Goal: Use online tool/utility: Use online tool/utility

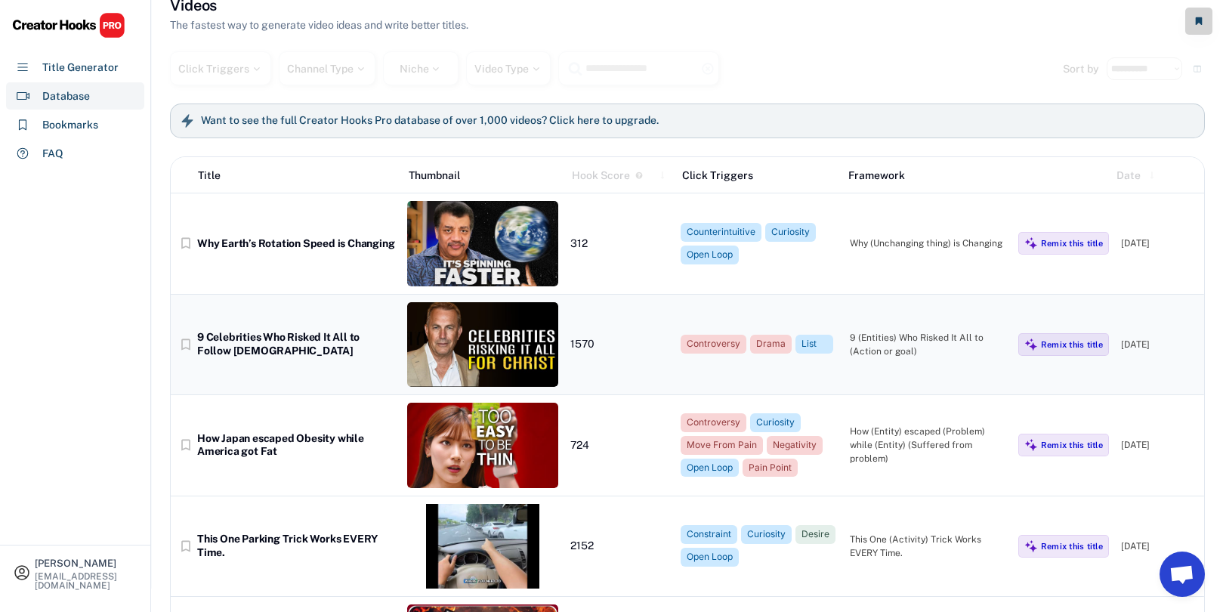
scroll to position [26, 0]
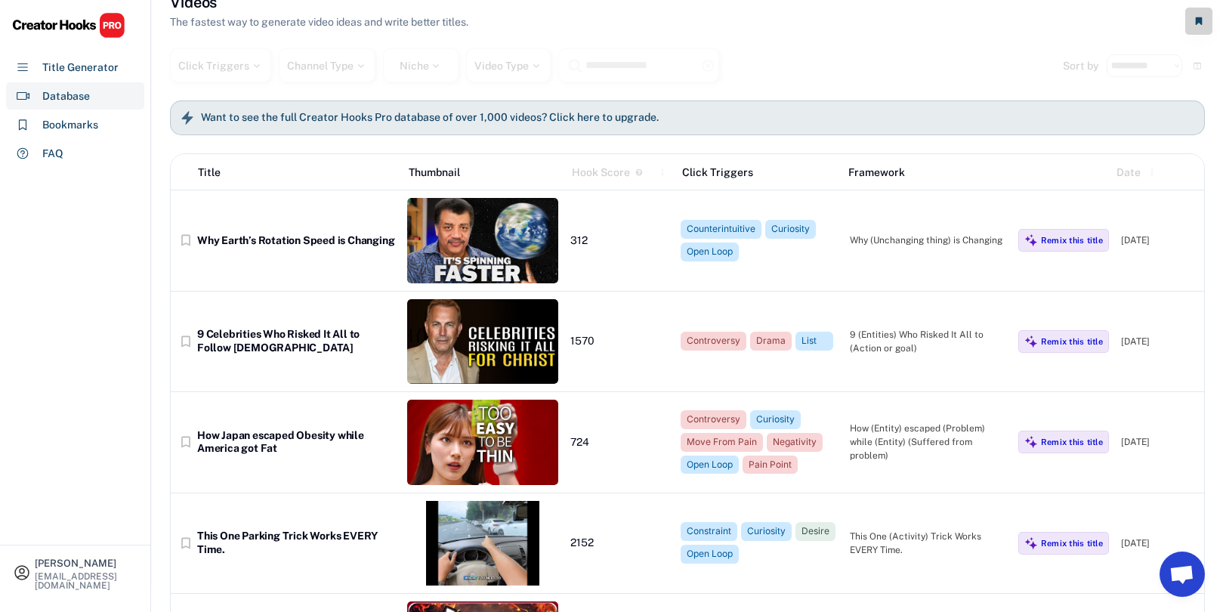
click at [320, 120] on h6 "Want to see the full Creator Hooks Pro database of over 1,000 videos? Click her…" at bounding box center [430, 118] width 458 height 14
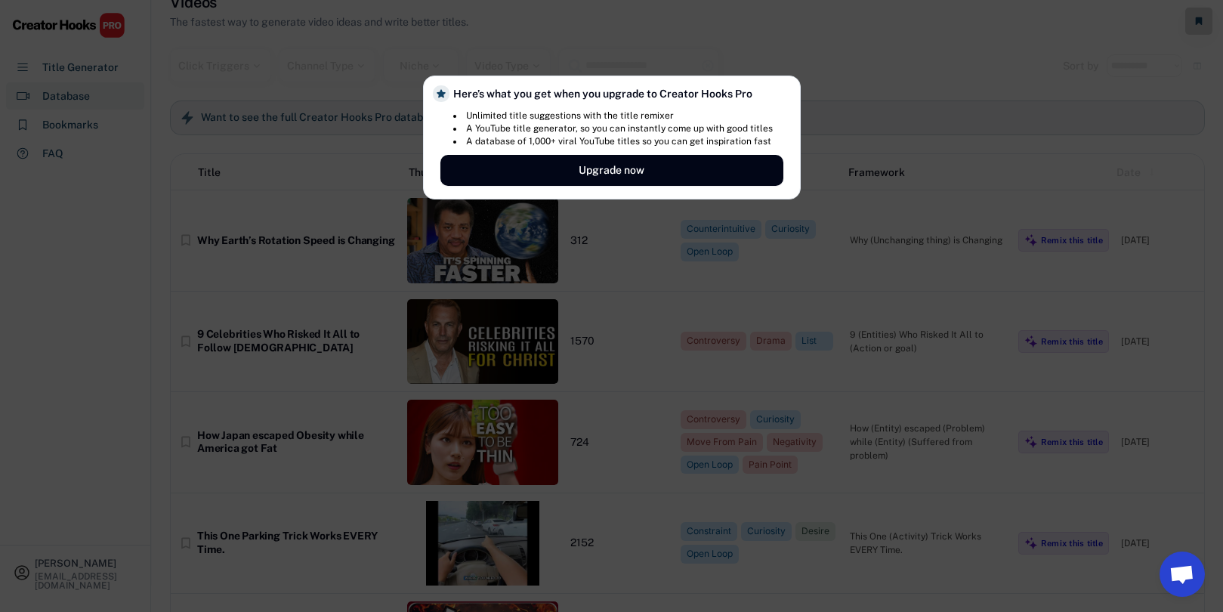
click at [311, 189] on div at bounding box center [611, 306] width 1223 height 612
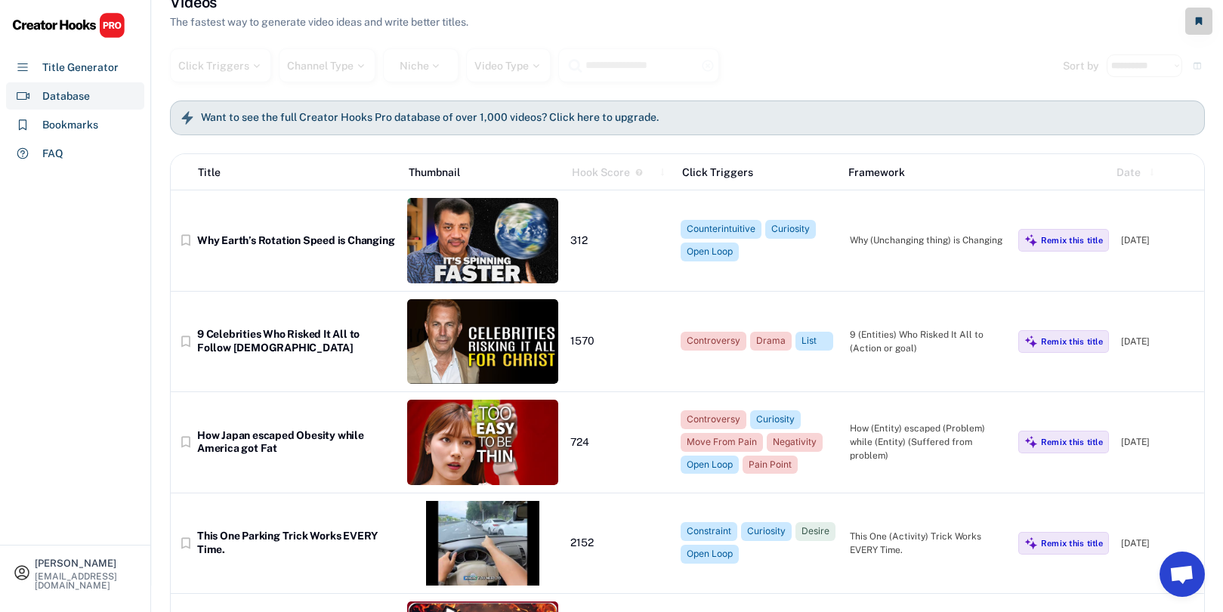
click at [401, 123] on h6 "Want to see the full Creator Hooks Pro database of over 1,000 videos? Click her…" at bounding box center [430, 118] width 458 height 14
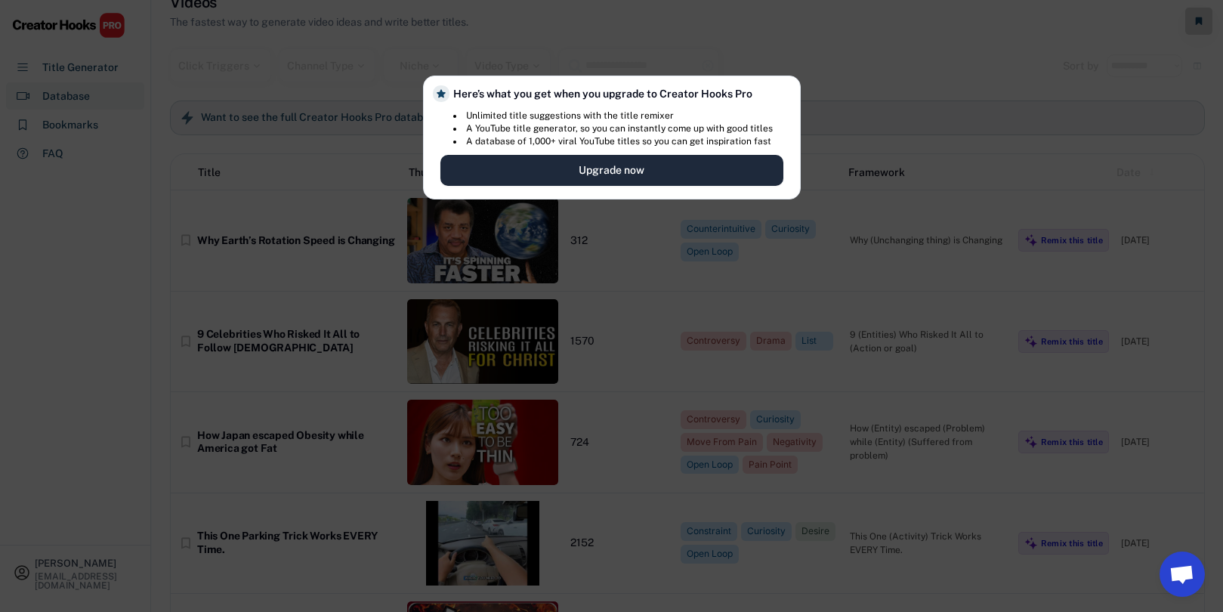
click at [542, 168] on button "Upgrade now" at bounding box center [611, 170] width 343 height 31
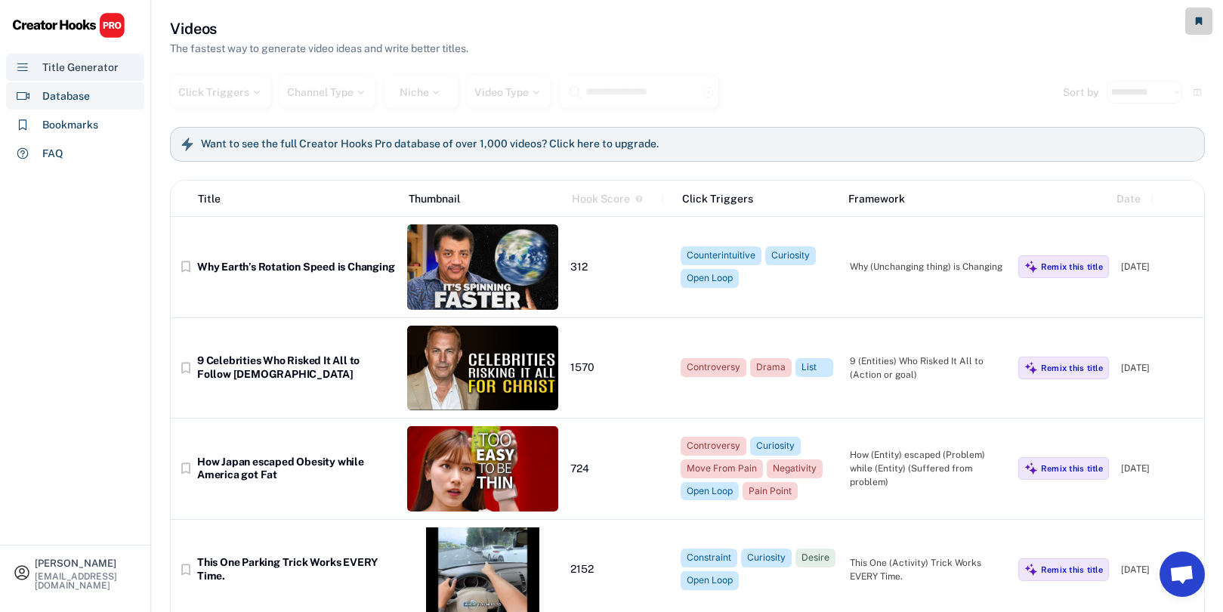
click at [92, 70] on div "Title Generator" at bounding box center [80, 68] width 76 height 16
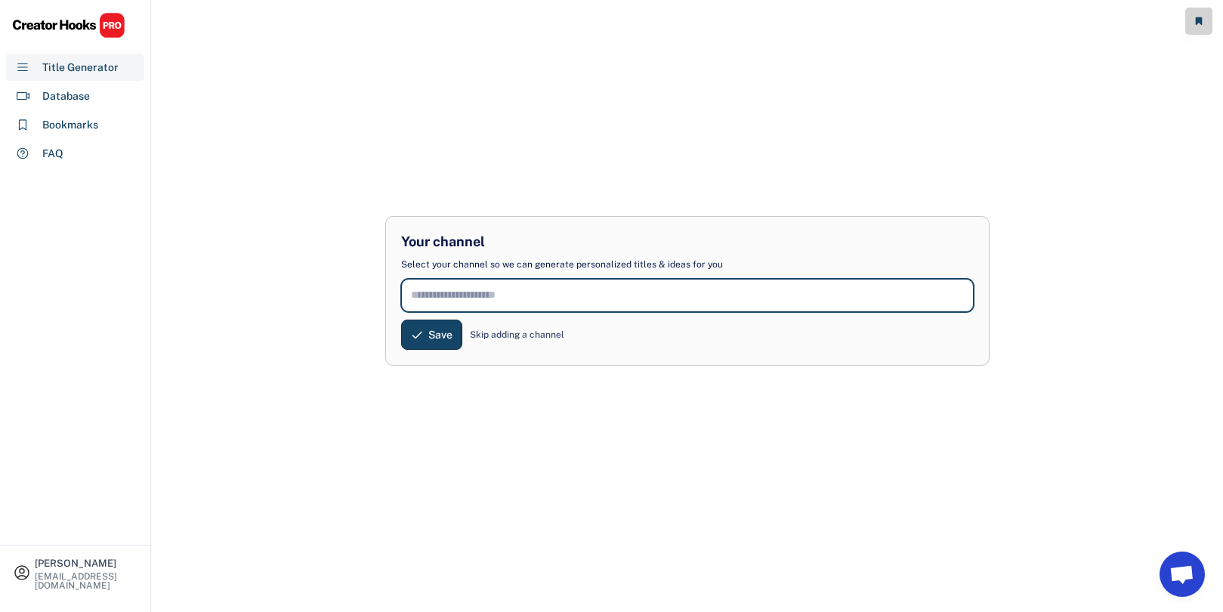
click at [468, 304] on input "input" at bounding box center [687, 295] width 573 height 33
paste input "**********"
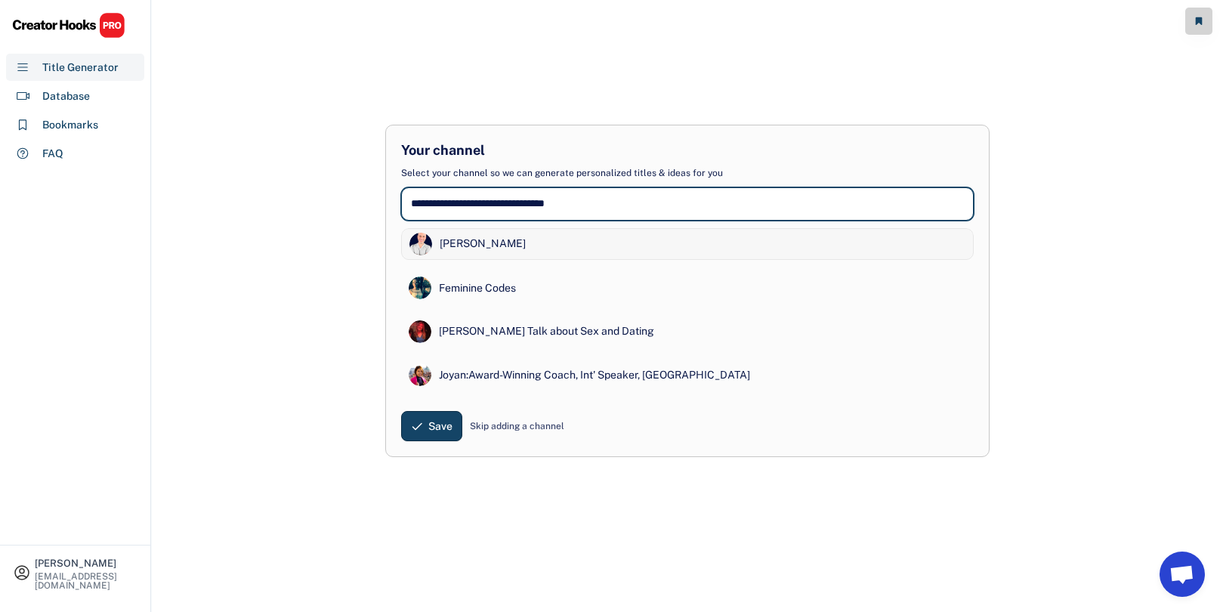
type input "**********"
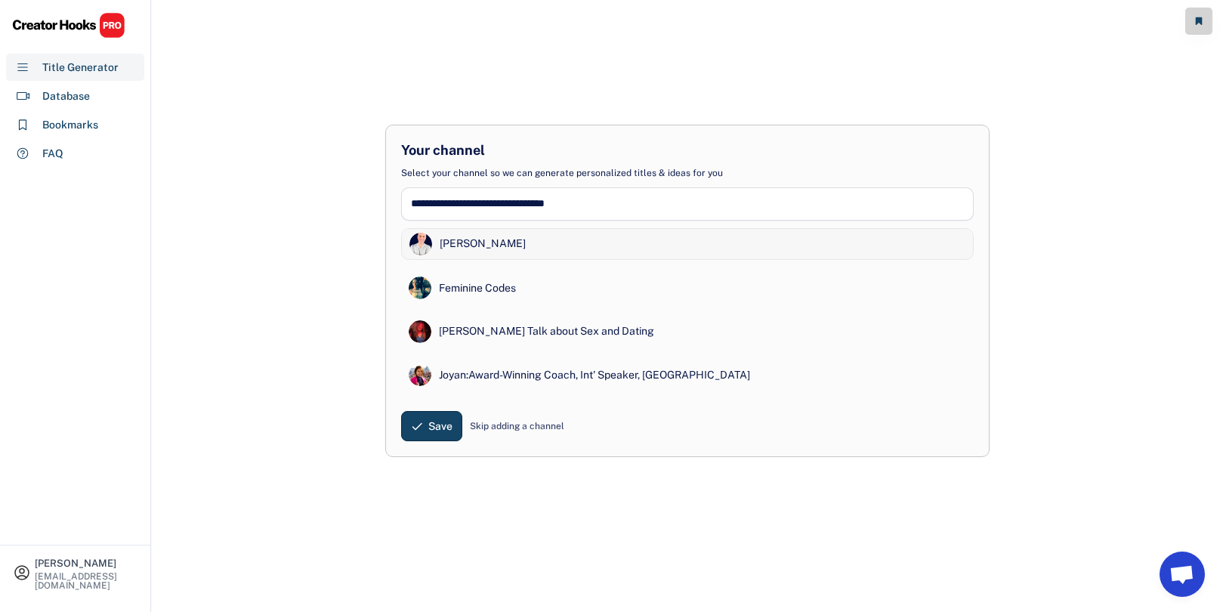
click at [511, 249] on div "[PERSON_NAME]" at bounding box center [483, 243] width 86 height 15
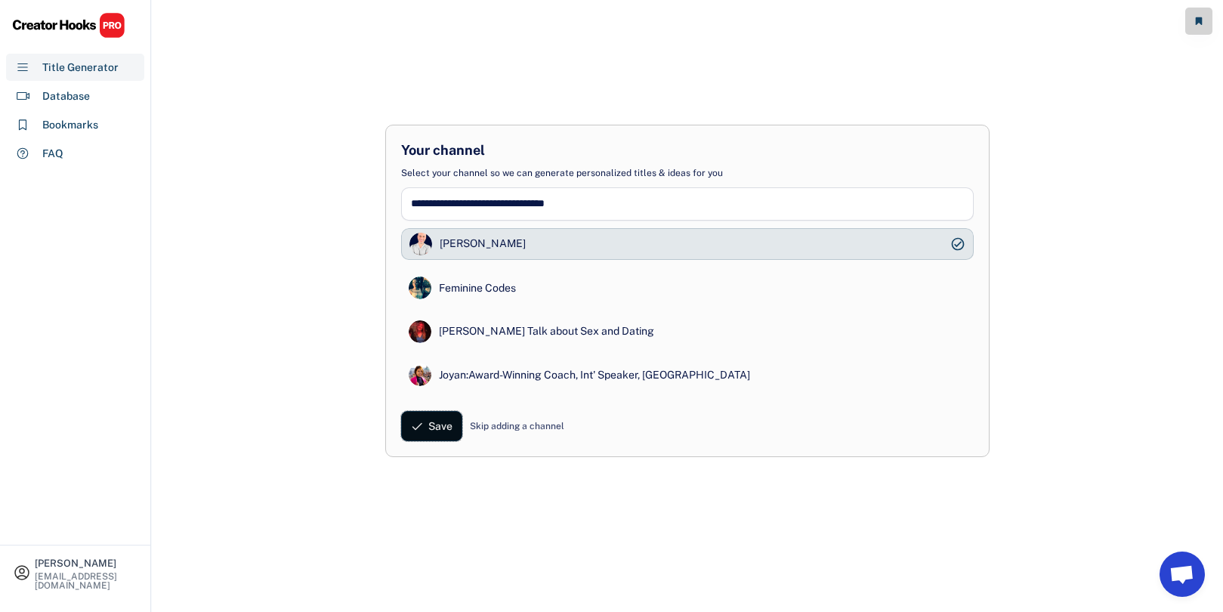
click at [445, 426] on span "Save" at bounding box center [440, 426] width 24 height 0
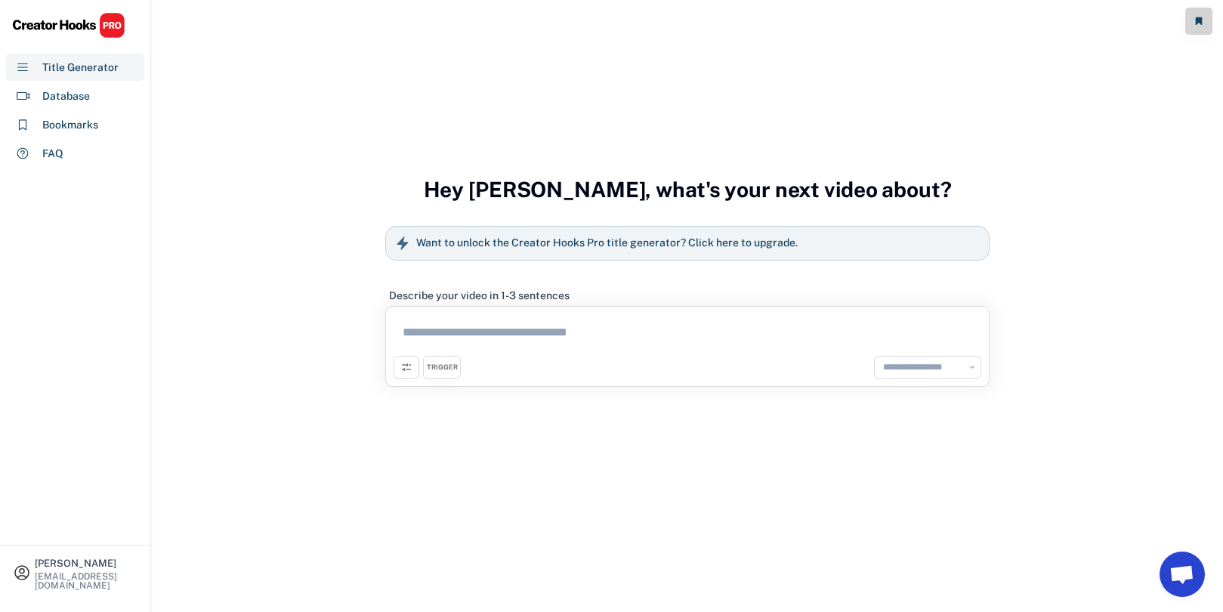
click at [474, 330] on textarea at bounding box center [688, 335] width 588 height 42
type textarea "*"
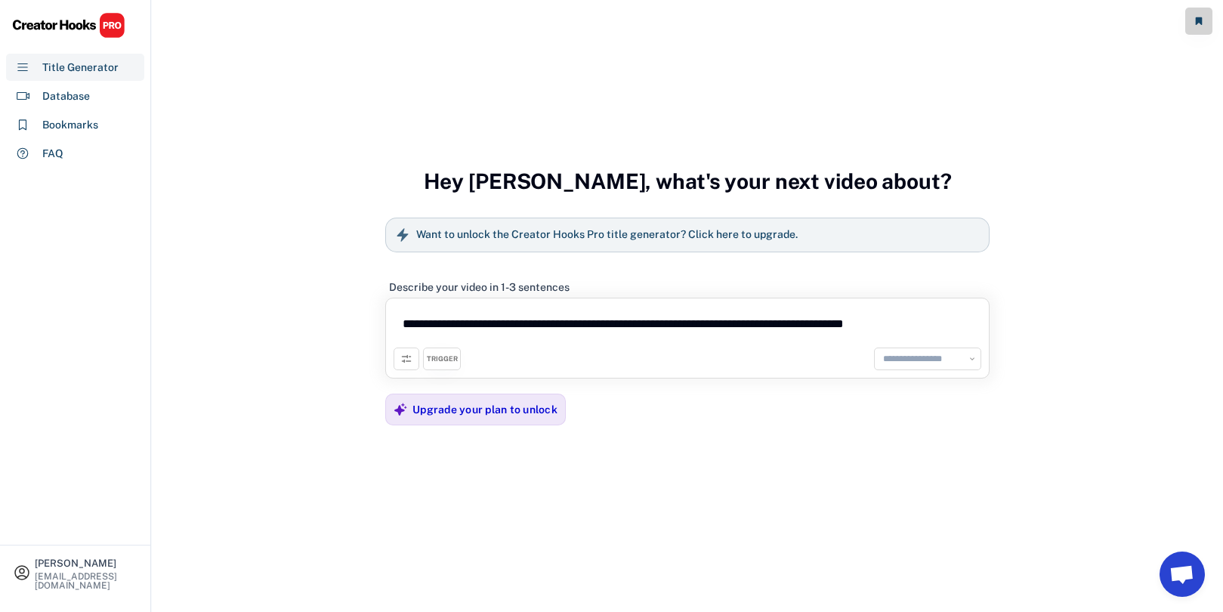
type textarea "**********"
click at [452, 360] on div "TRIGGER" at bounding box center [442, 359] width 31 height 10
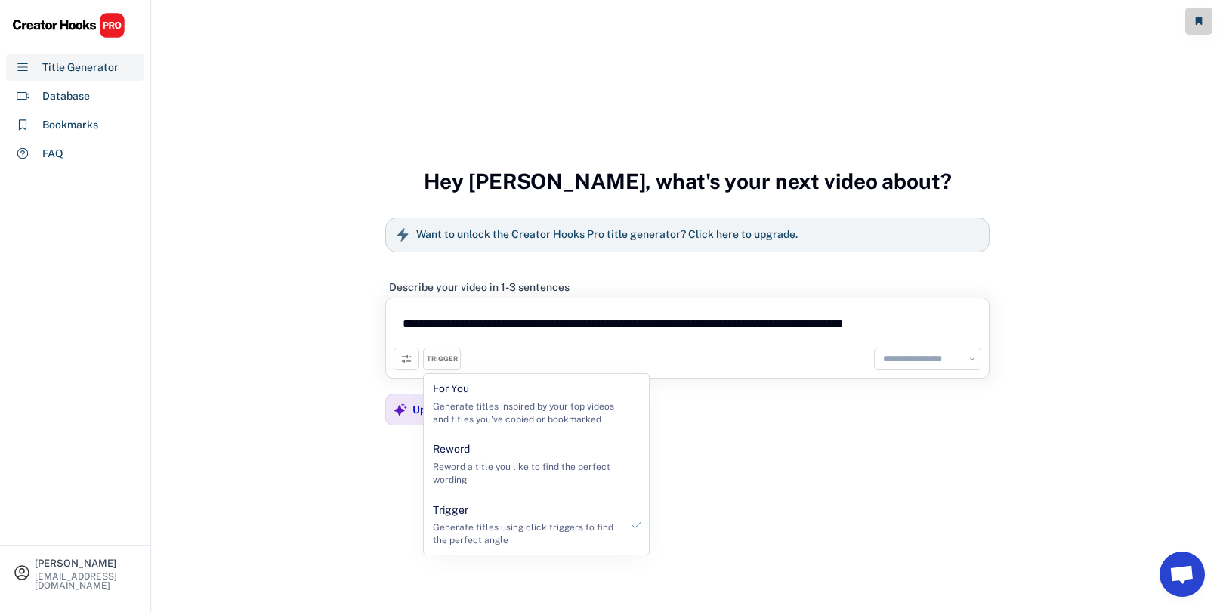
click at [792, 368] on div "**********" at bounding box center [688, 358] width 588 height 23
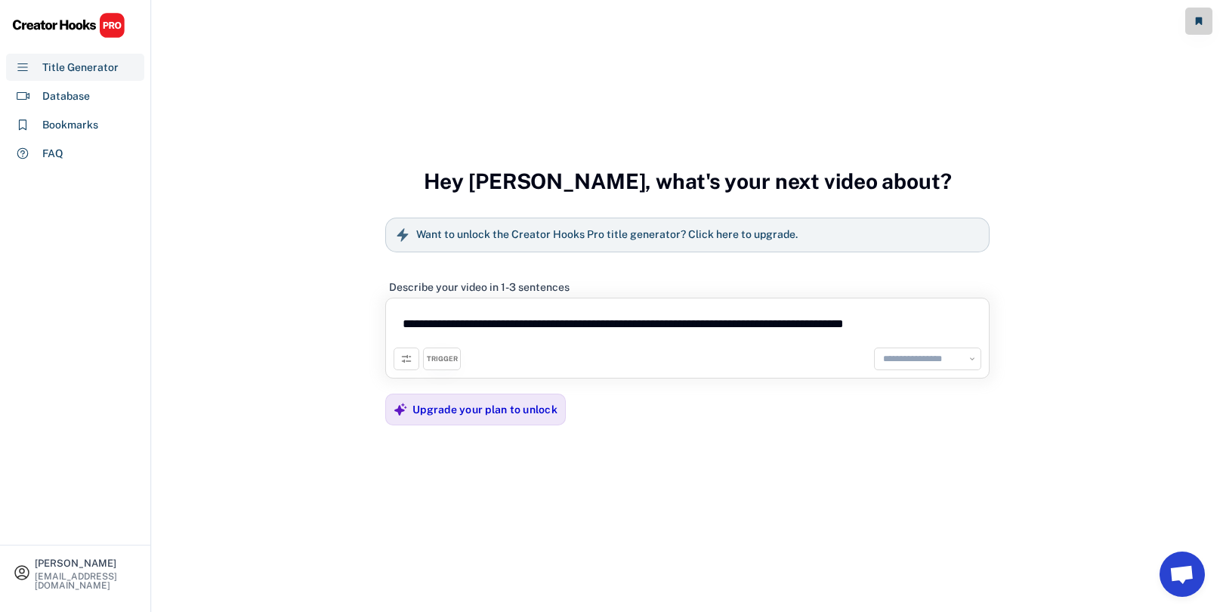
click at [894, 359] on select "**********" at bounding box center [927, 358] width 98 height 15
click at [406, 356] on icon at bounding box center [406, 359] width 12 height 12
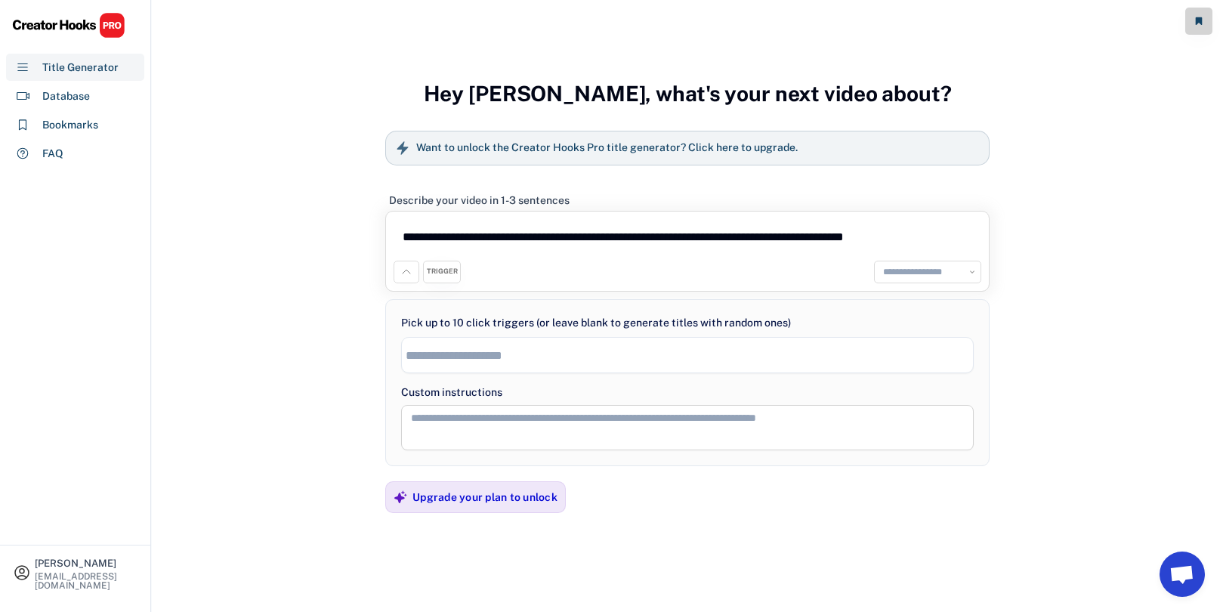
click at [747, 206] on div "Describe your video in 1-3 sentences" at bounding box center [687, 196] width 604 height 30
click at [679, 190] on div "Describe your video in 1-3 sentences" at bounding box center [687, 196] width 604 height 30
click at [401, 273] on icon at bounding box center [406, 272] width 12 height 12
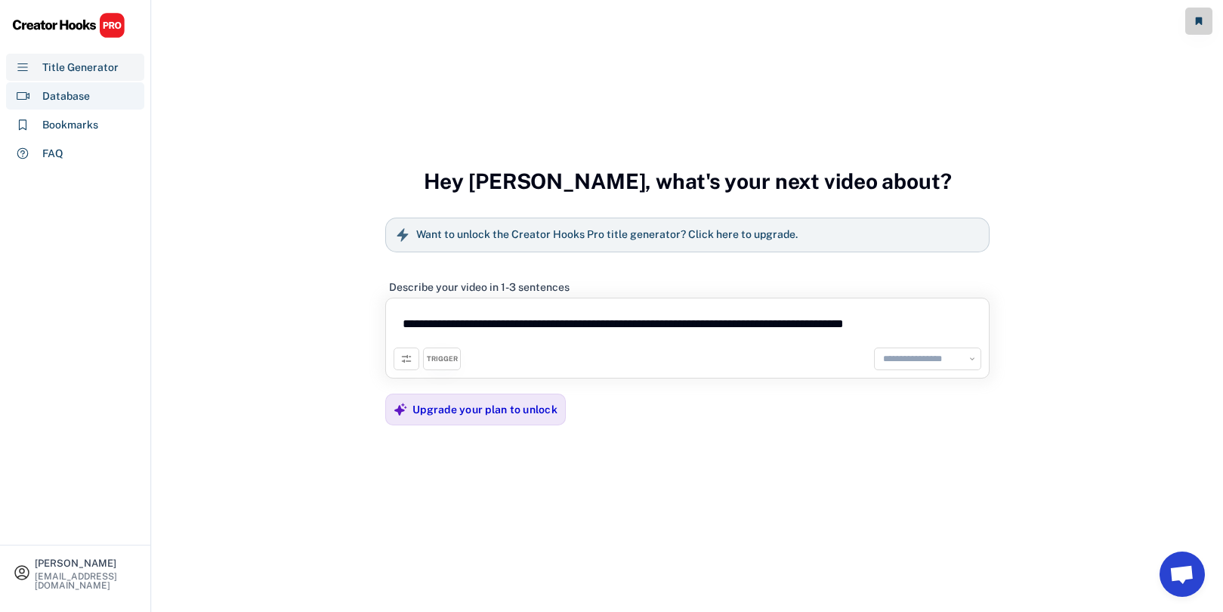
click at [73, 91] on div "Database" at bounding box center [66, 96] width 48 height 16
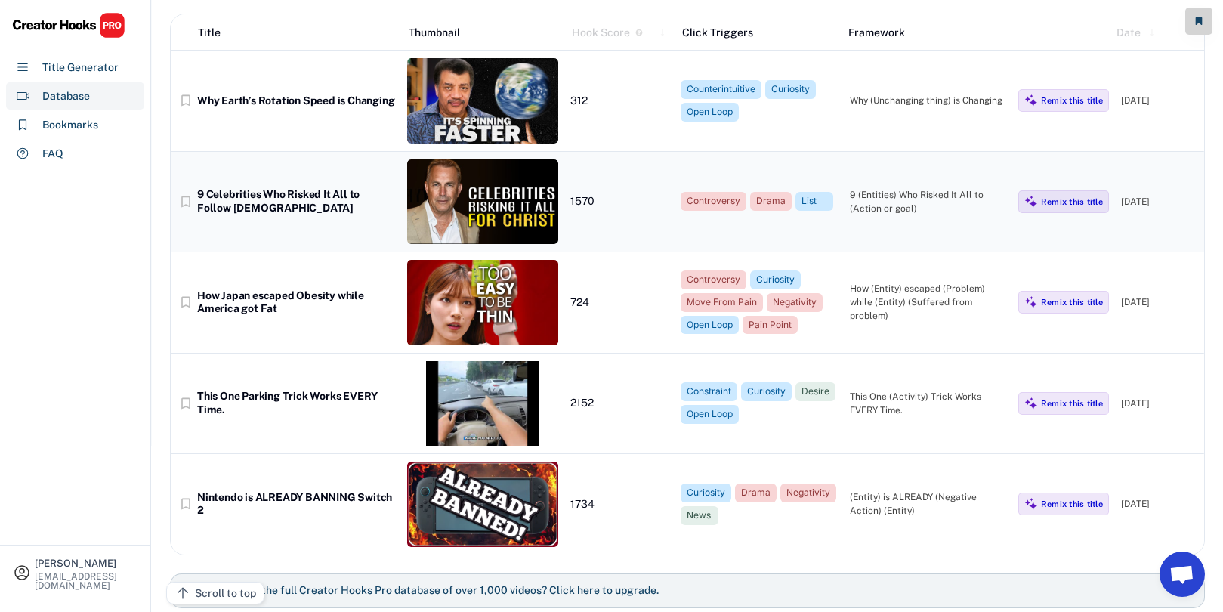
scroll to position [161, 0]
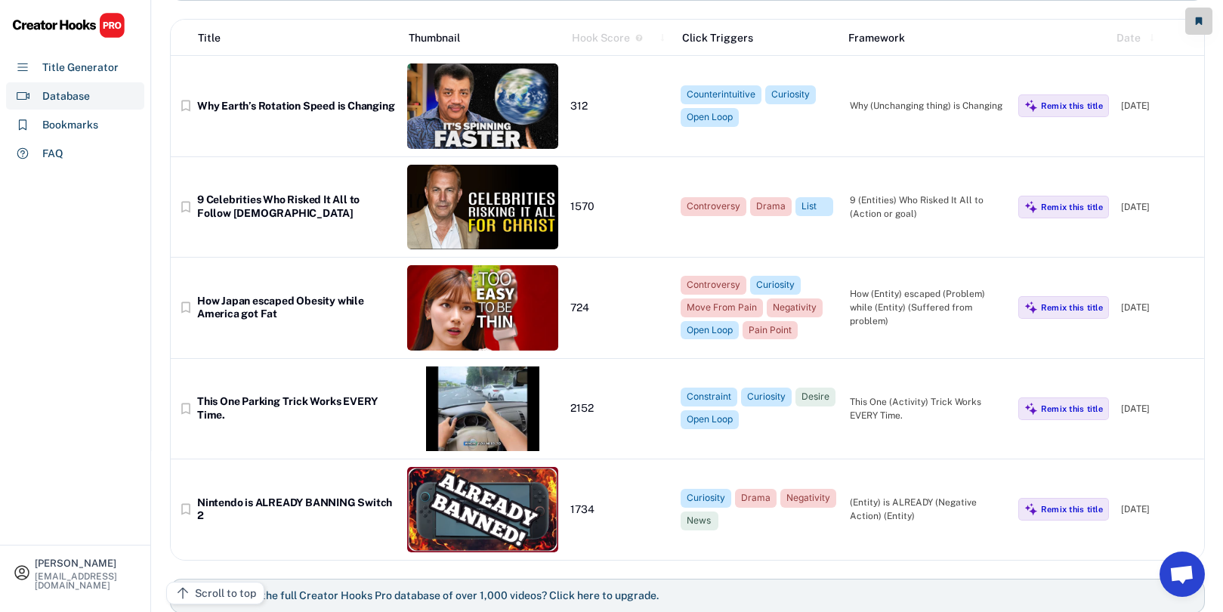
click at [82, 28] on img at bounding box center [68, 25] width 113 height 26
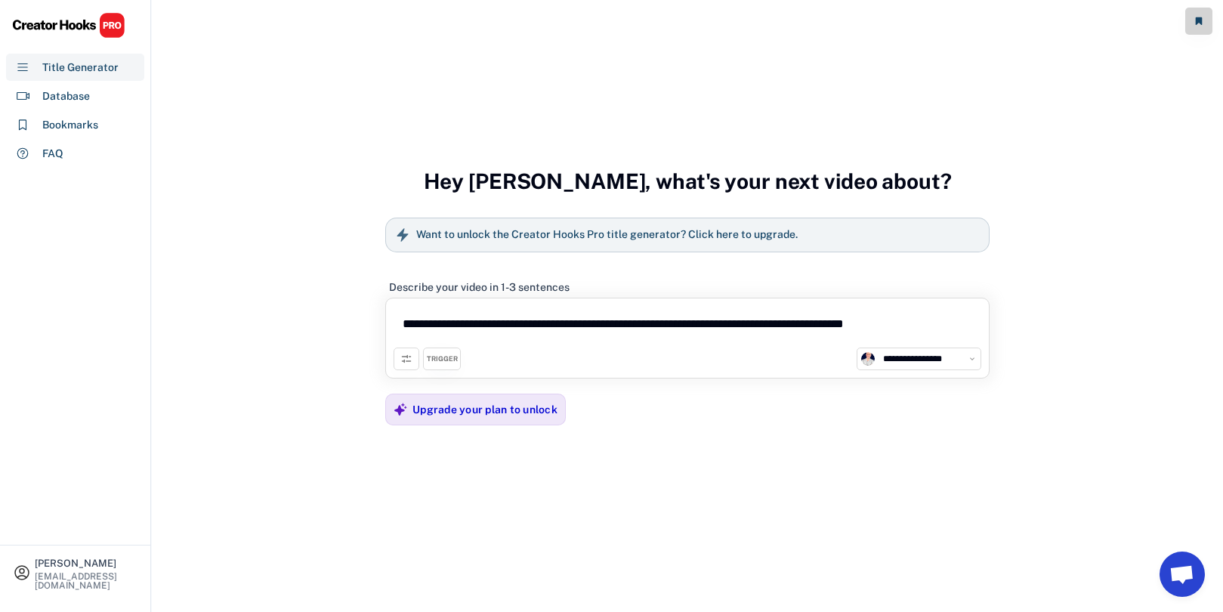
click at [60, 27] on img at bounding box center [68, 25] width 113 height 26
click at [46, 144] on div "FAQ" at bounding box center [75, 153] width 138 height 27
